Goal: Check status: Check status

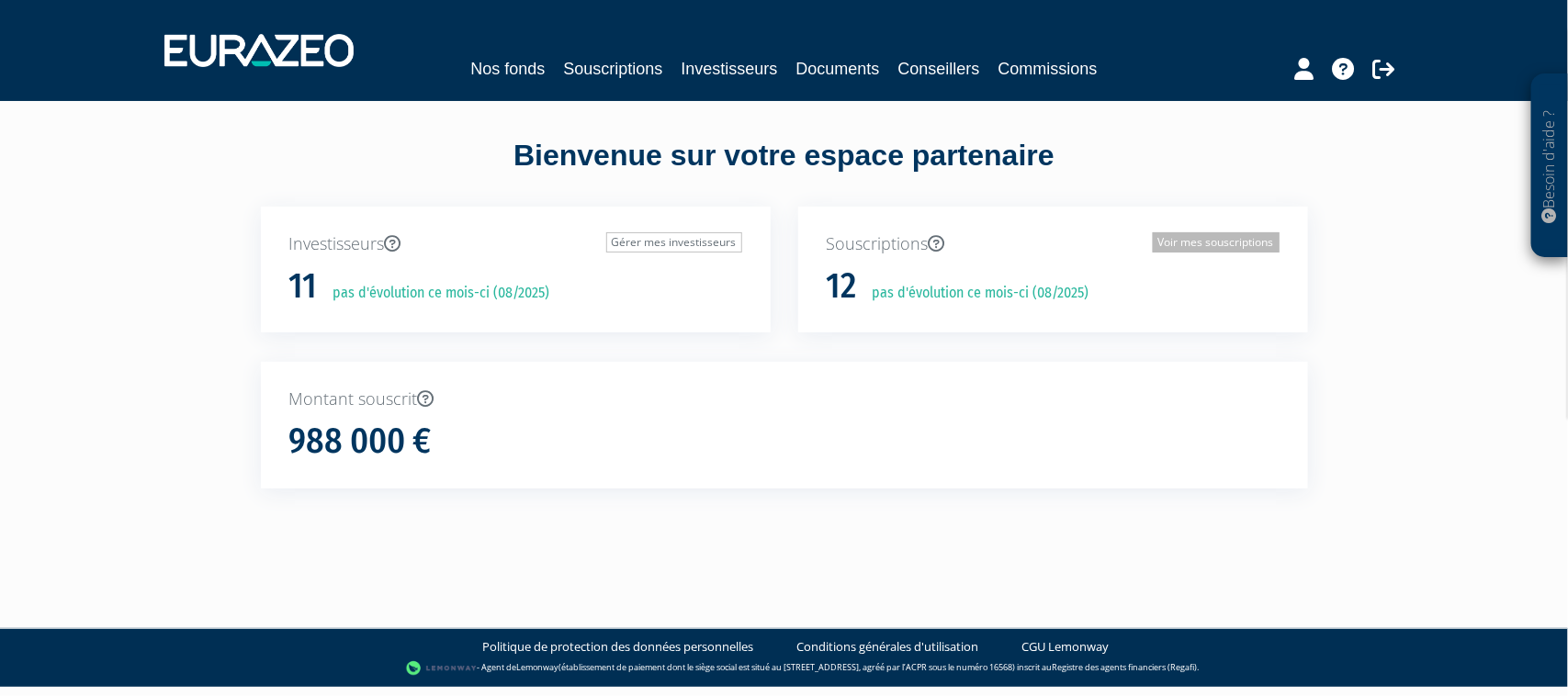
click at [1197, 239] on link "Voir mes souscriptions" at bounding box center [1216, 242] width 126 height 20
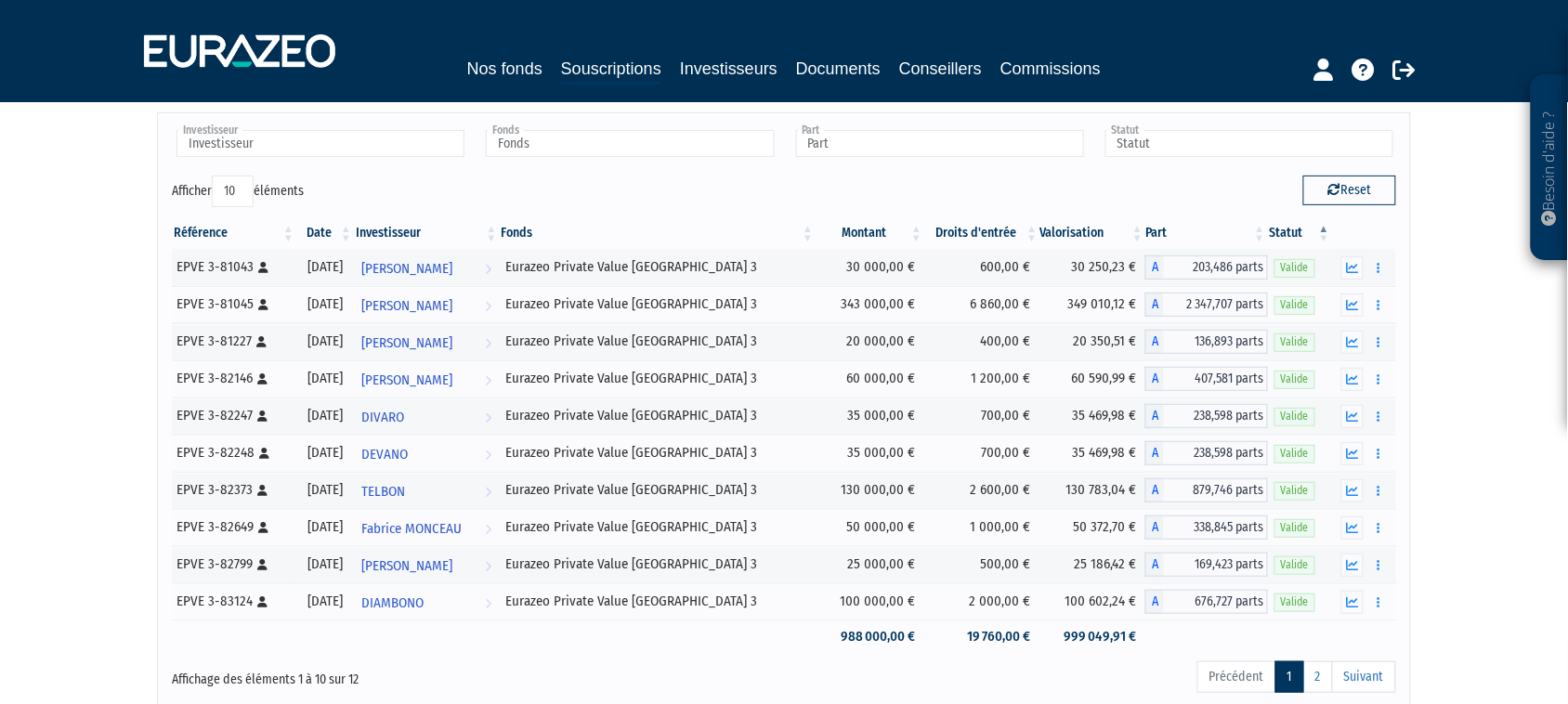
scroll to position [116, 0]
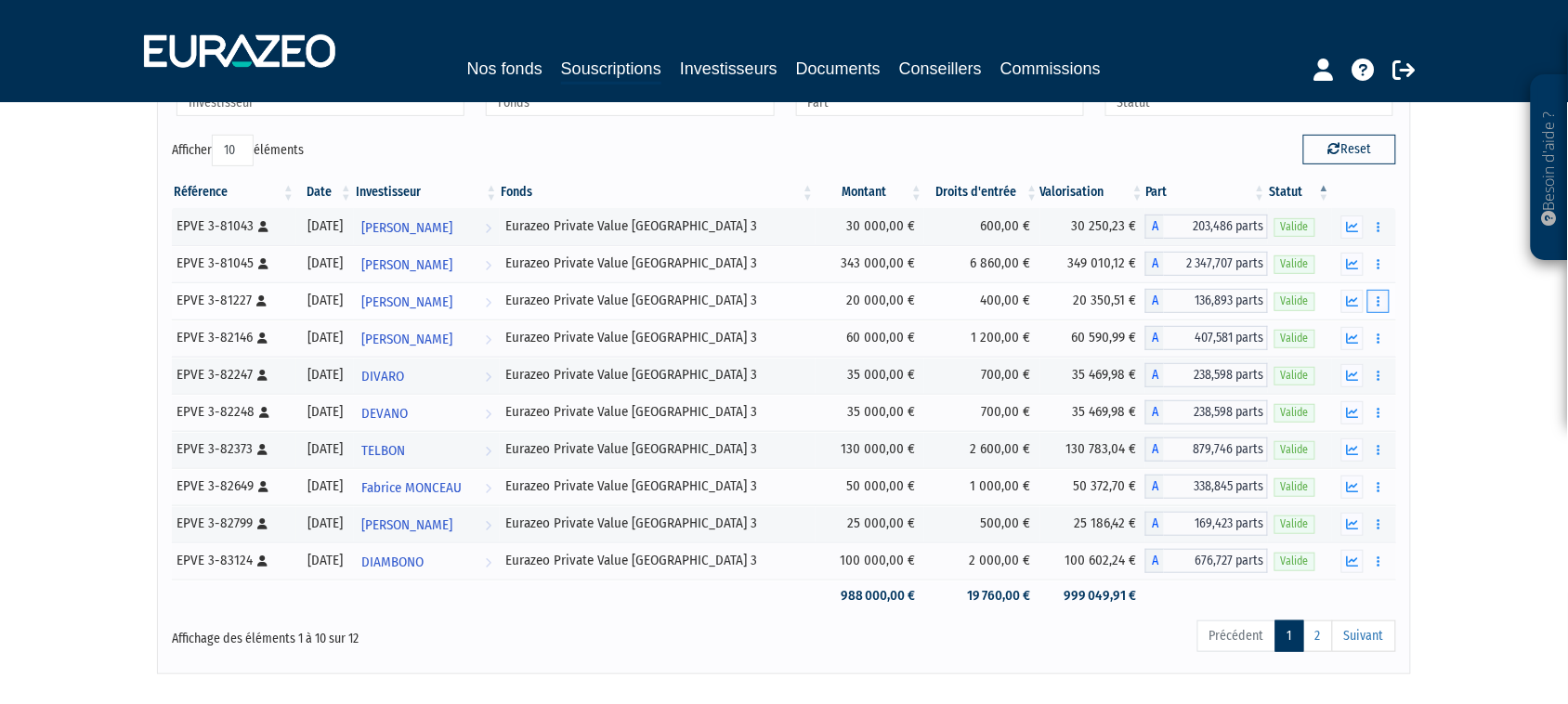
click at [1375, 300] on button "button" at bounding box center [1378, 302] width 23 height 24
click at [1357, 327] on link "Documents" at bounding box center [1338, 334] width 92 height 30
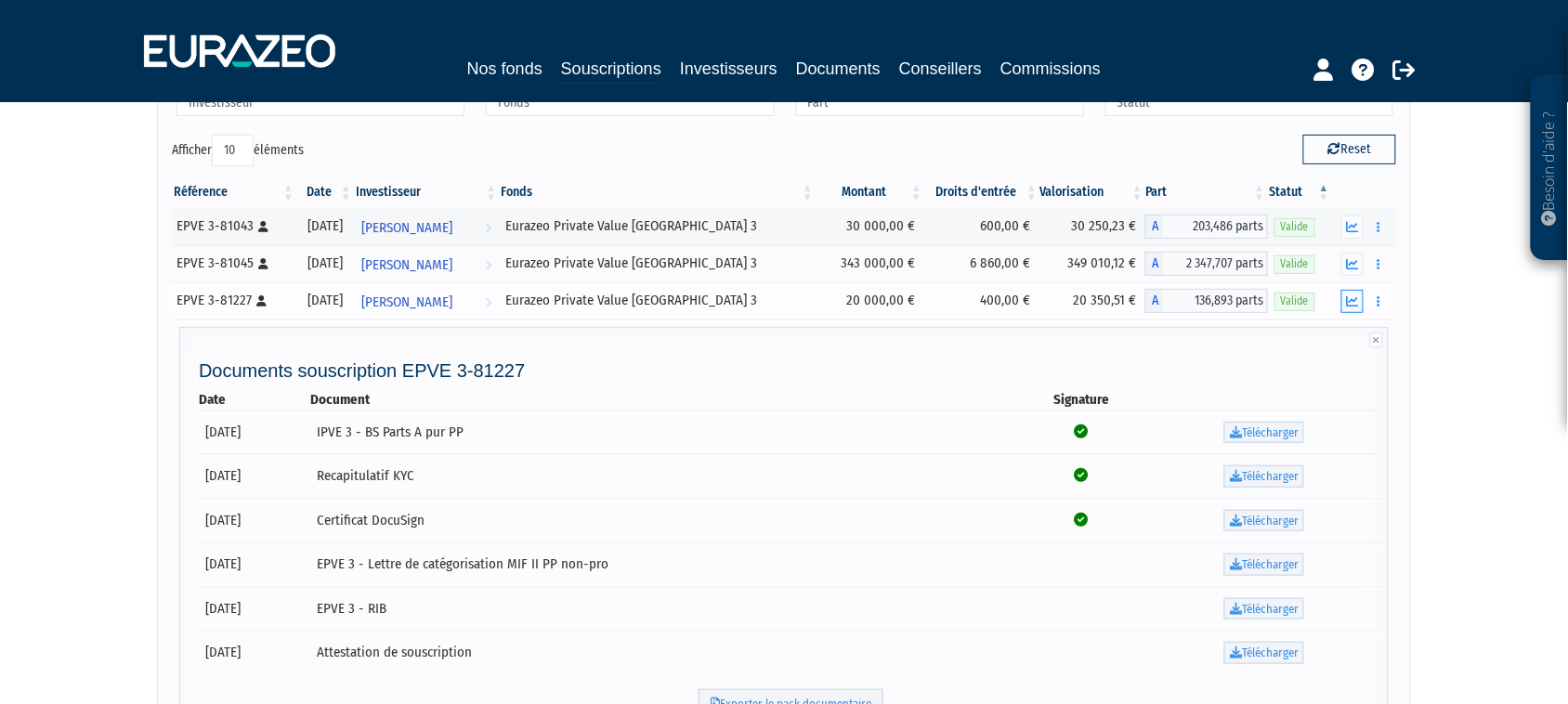
click at [1348, 303] on icon "button" at bounding box center [1353, 301] width 12 height 12
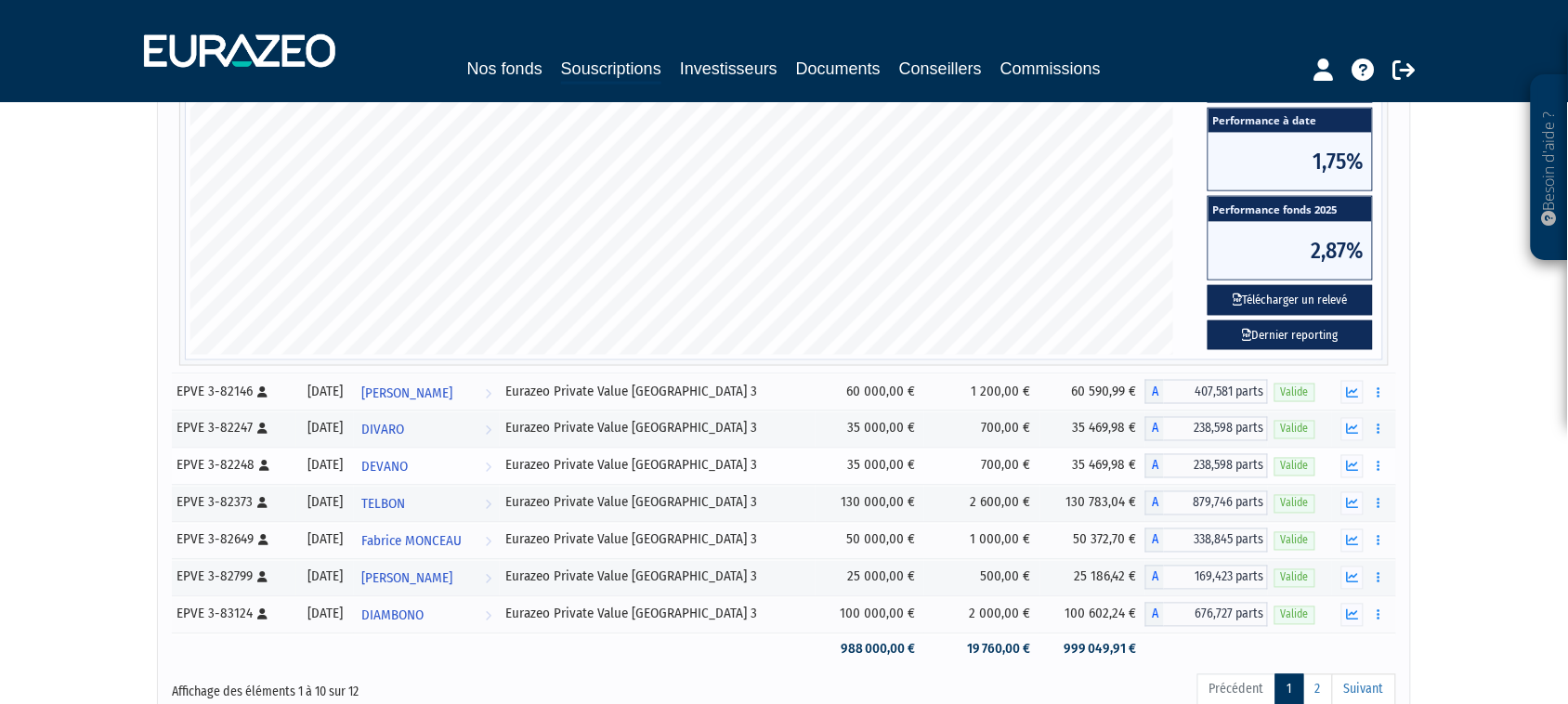
scroll to position [696, 0]
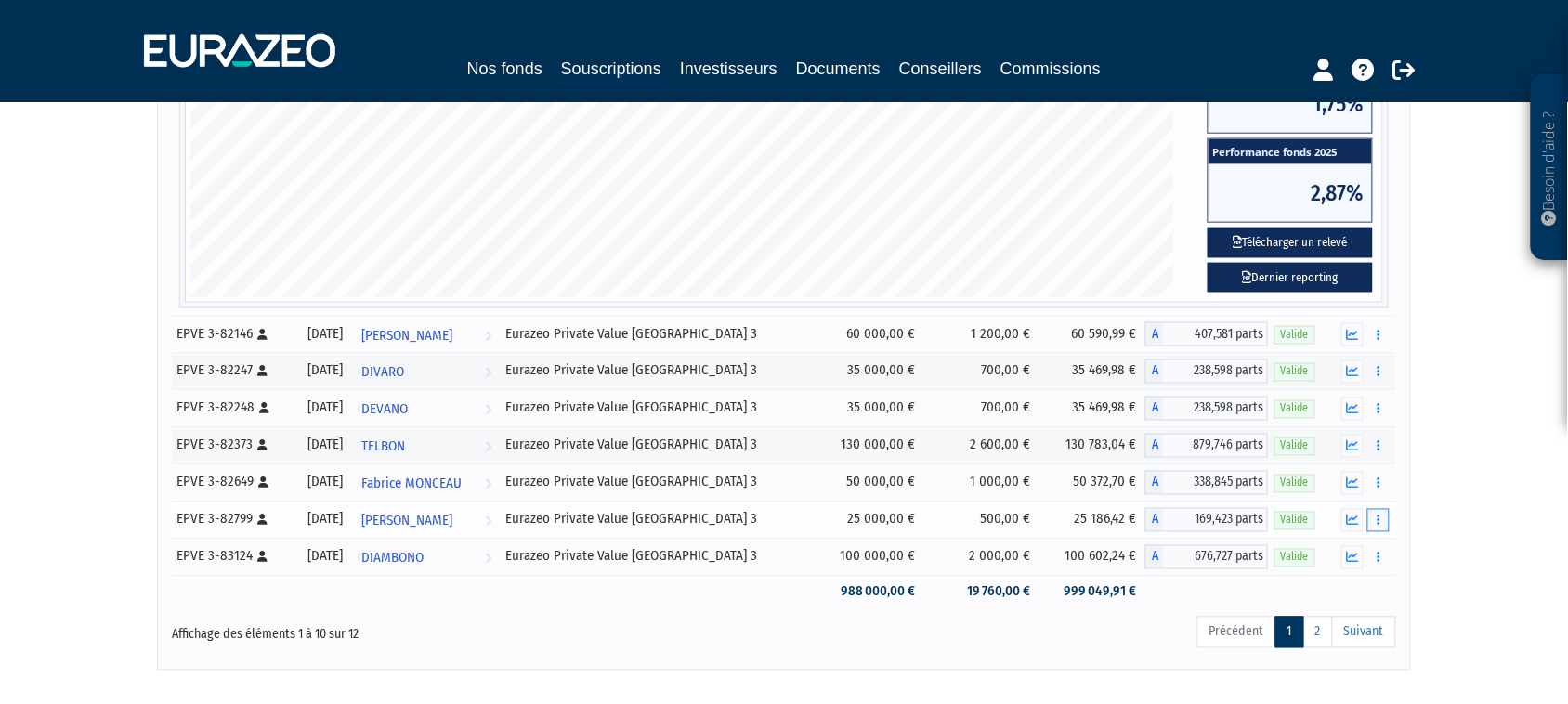
click at [1382, 529] on button "button" at bounding box center [1378, 521] width 23 height 24
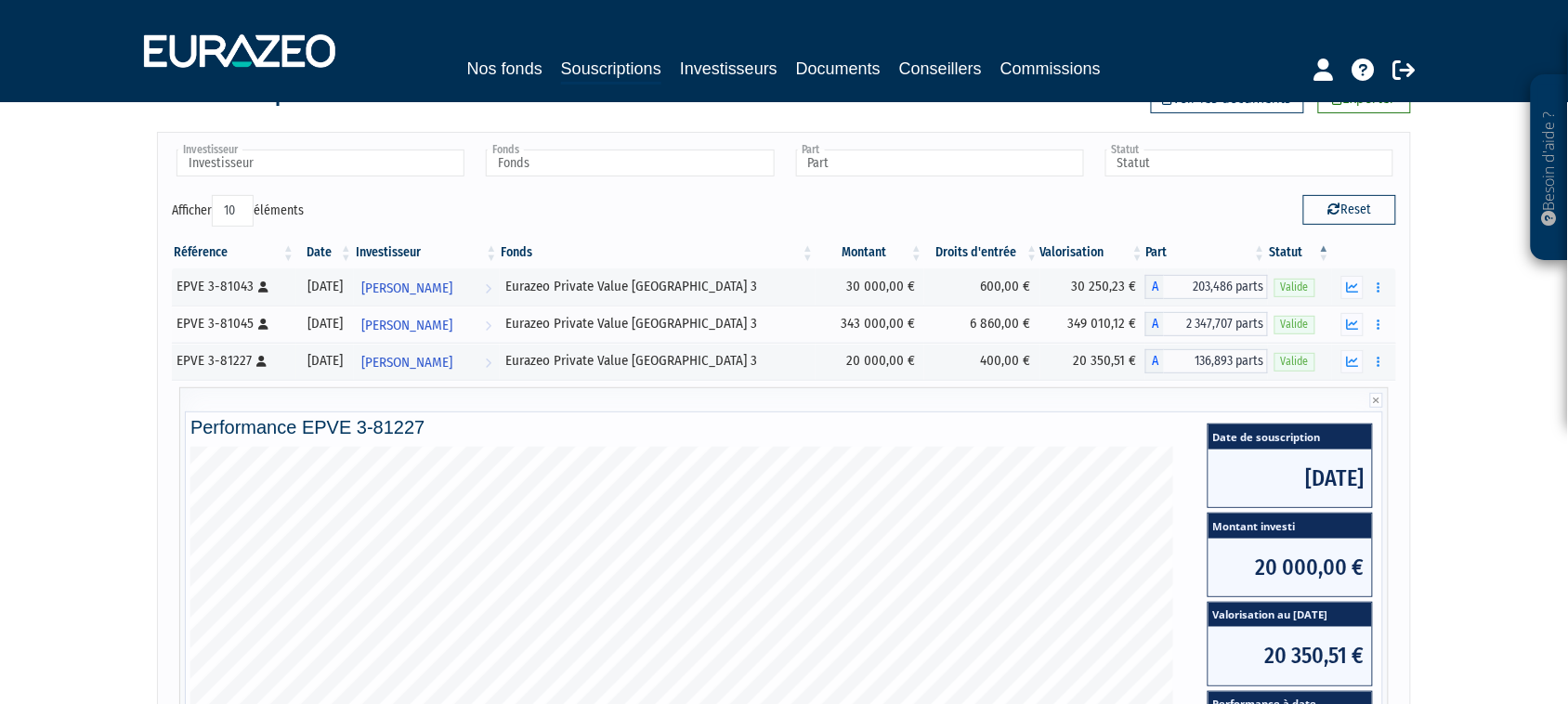
scroll to position [0, 0]
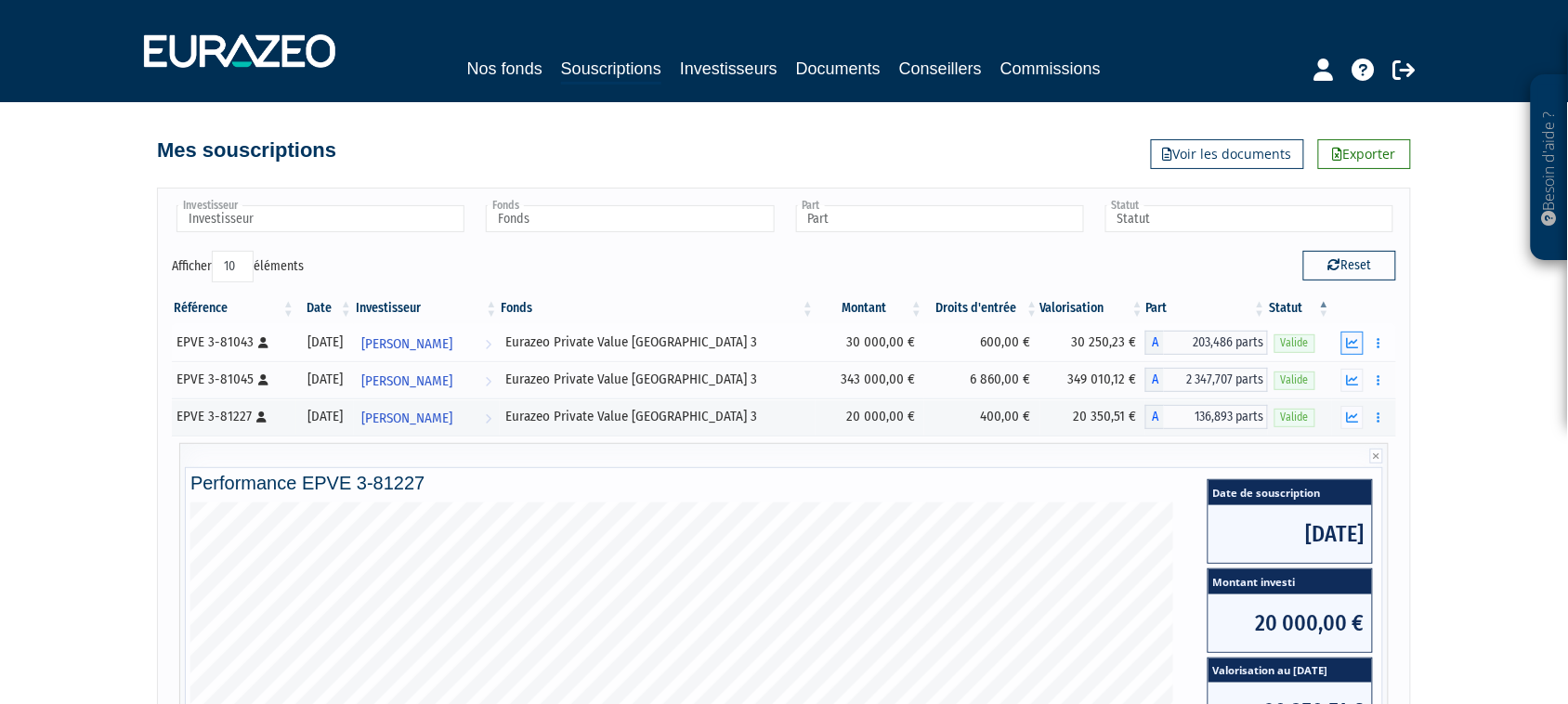
click at [1349, 350] on button "button" at bounding box center [1353, 343] width 23 height 24
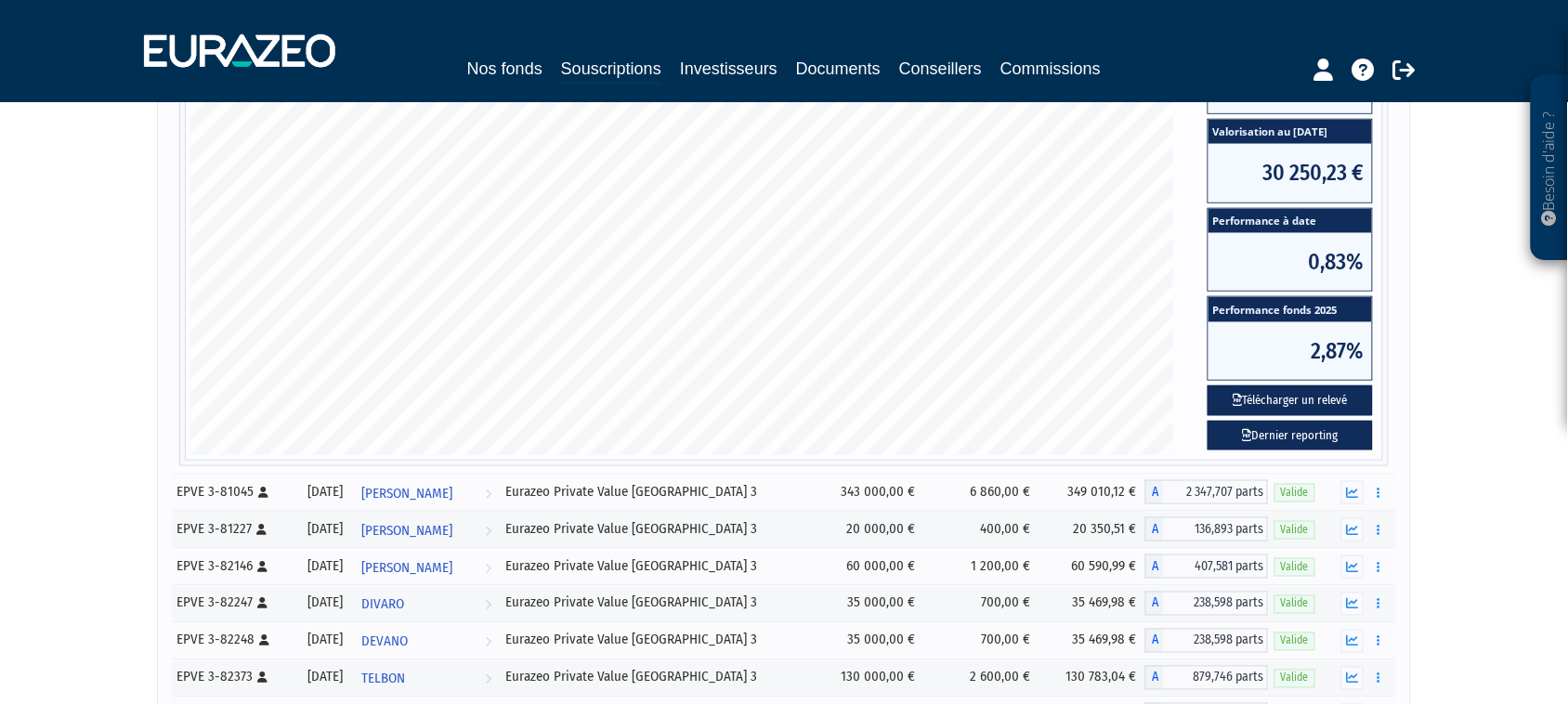
scroll to position [804, 0]
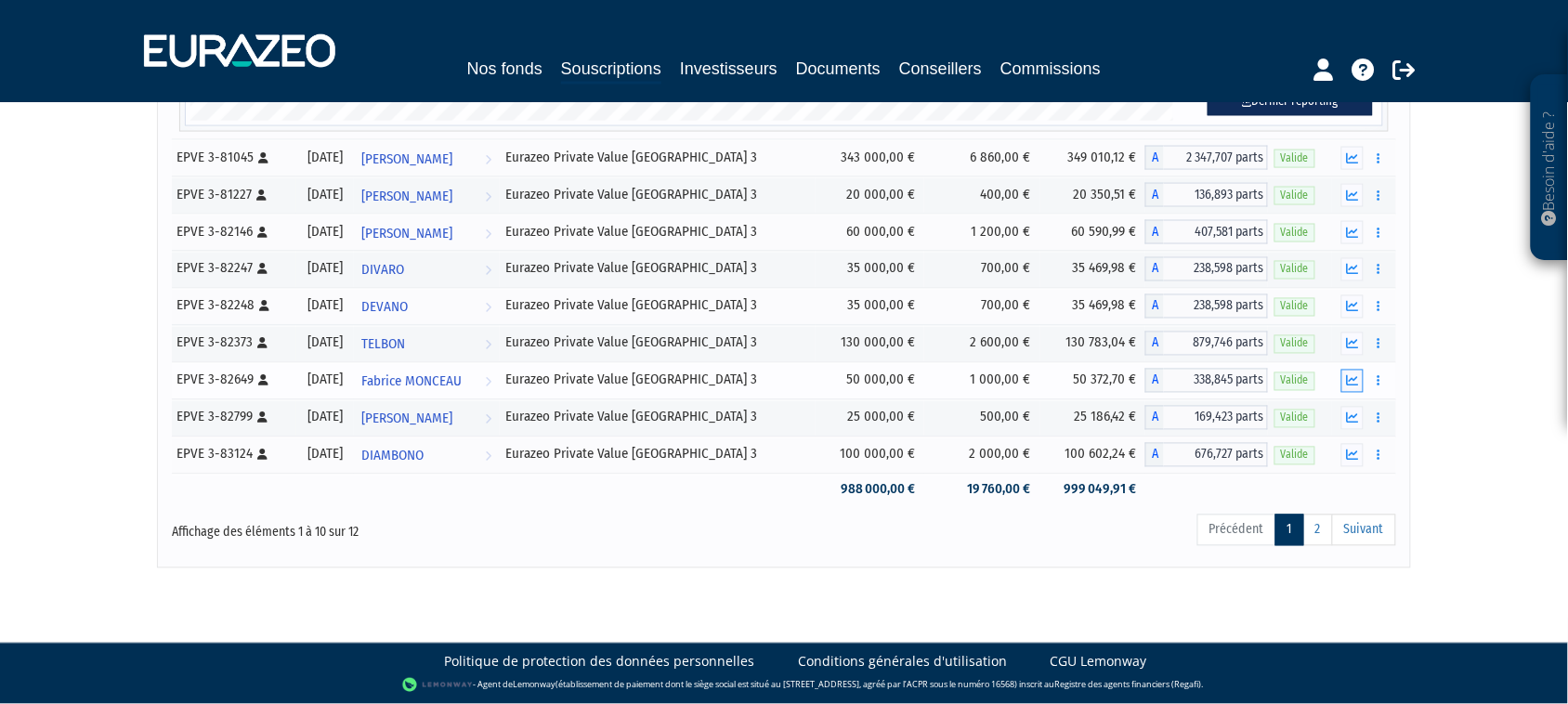
click at [1353, 379] on icon "button" at bounding box center [1353, 381] width 12 height 12
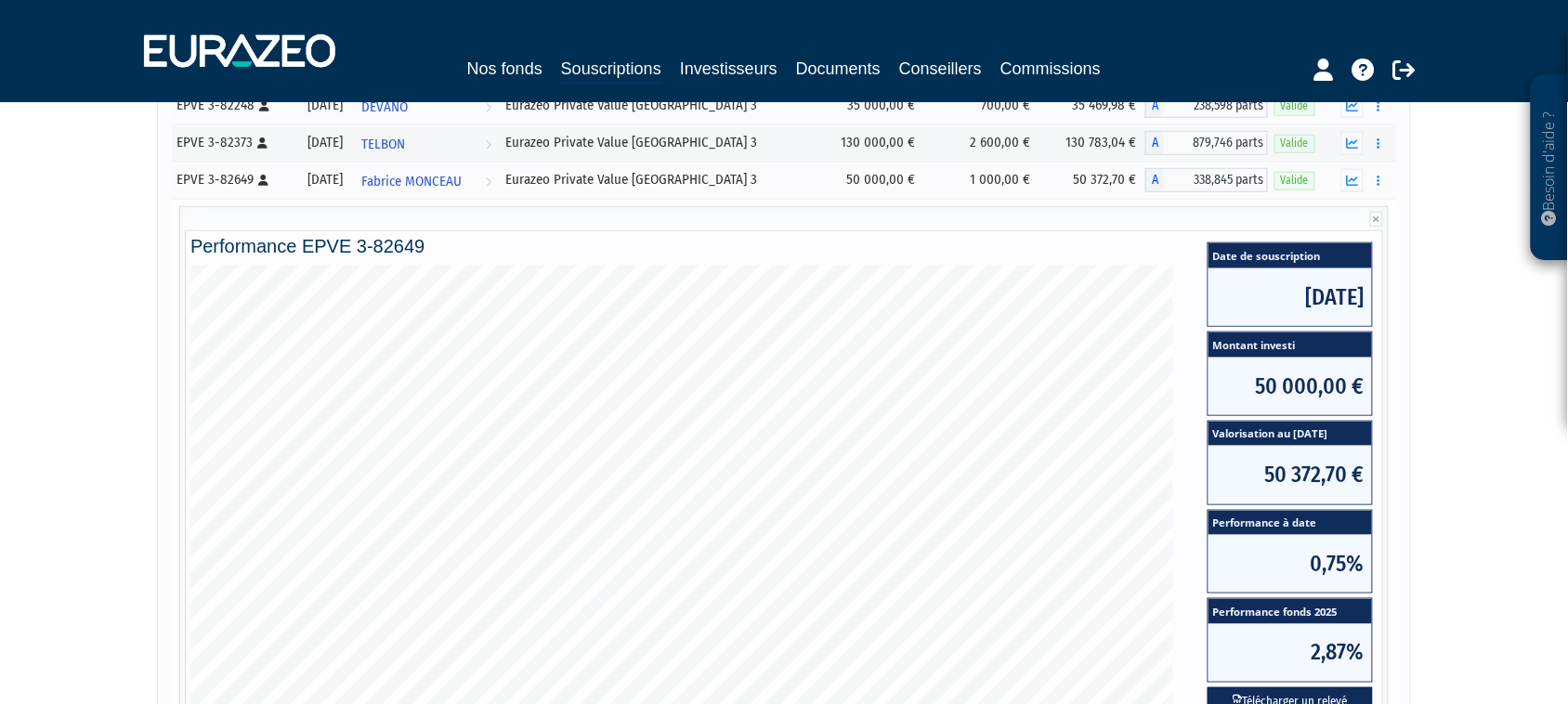
scroll to position [458, 0]
